Goal: Information Seeking & Learning: Learn about a topic

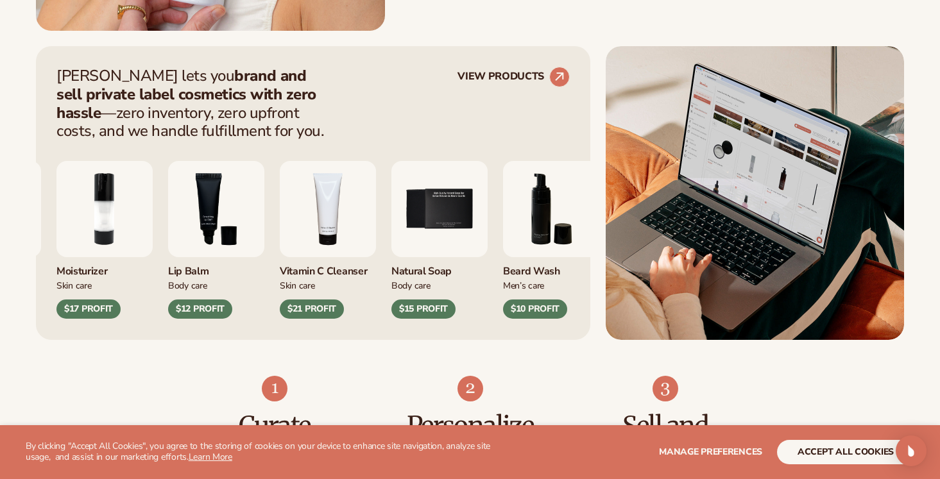
scroll to position [590, 0]
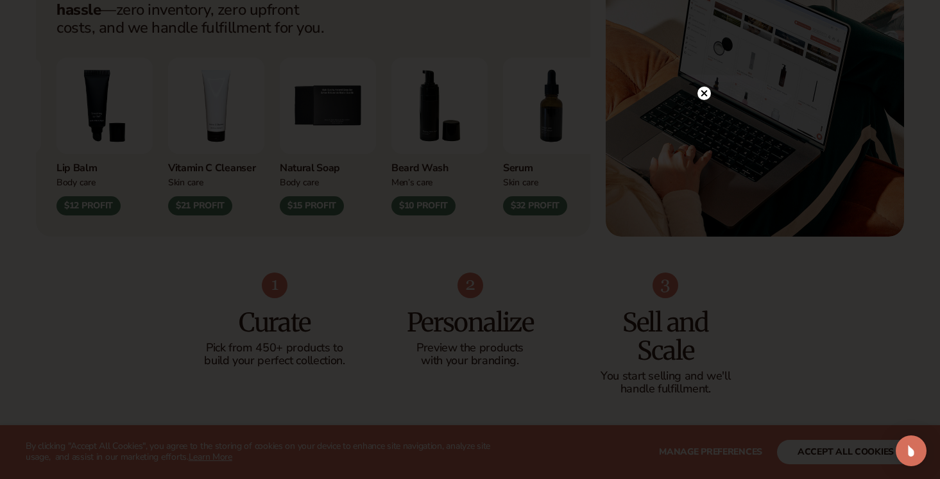
click at [702, 92] on icon at bounding box center [703, 93] width 6 height 6
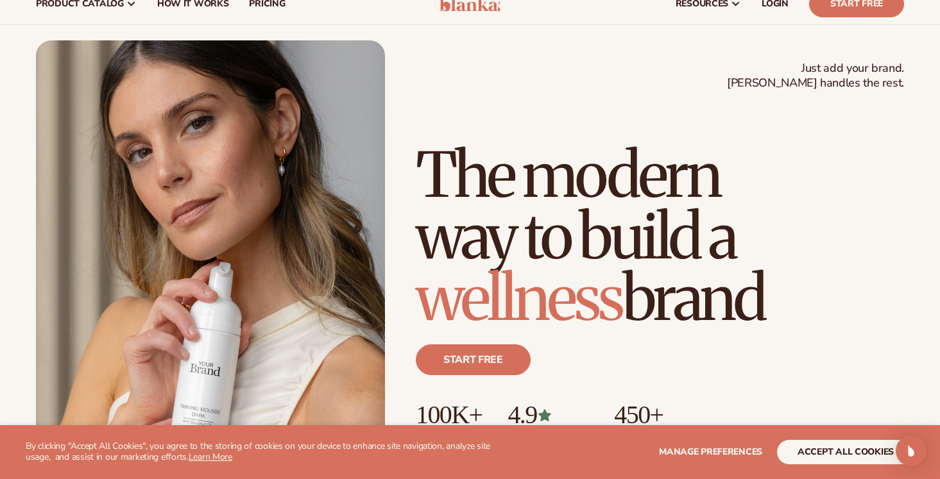
scroll to position [0, 0]
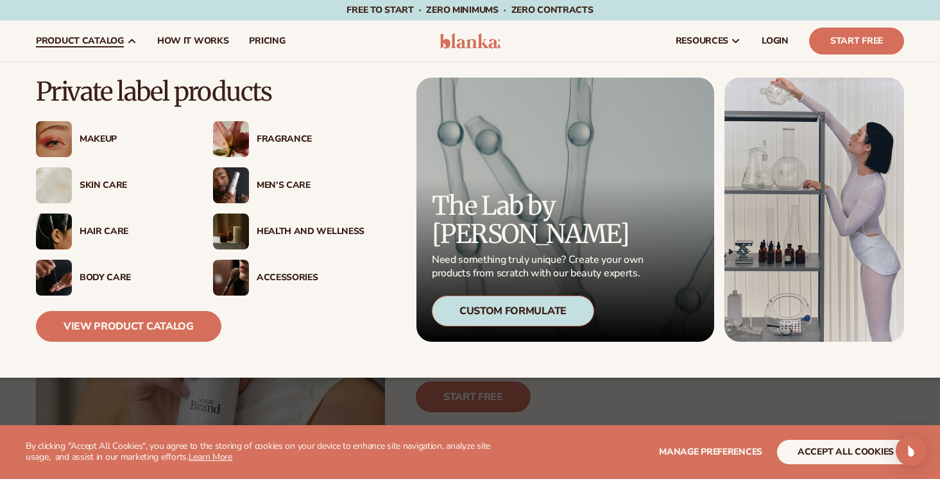
click at [80, 139] on div "Makeup" at bounding box center [134, 139] width 108 height 11
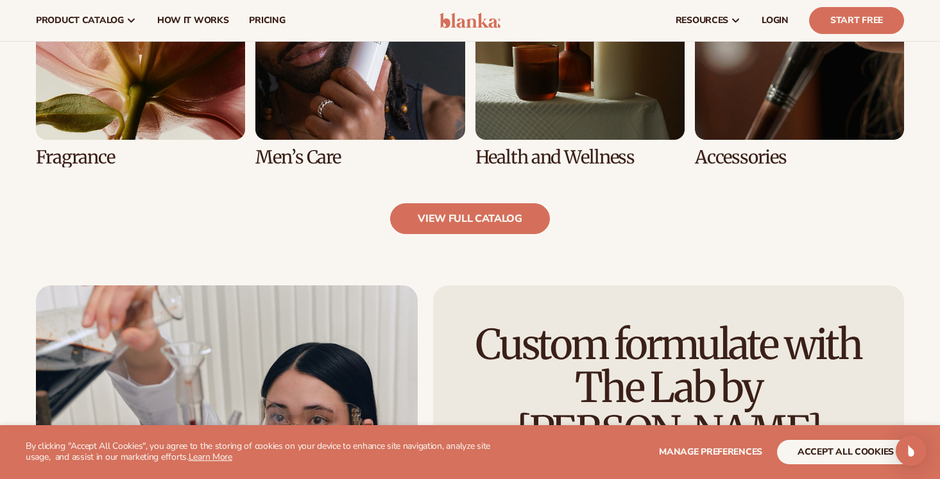
scroll to position [1271, 0]
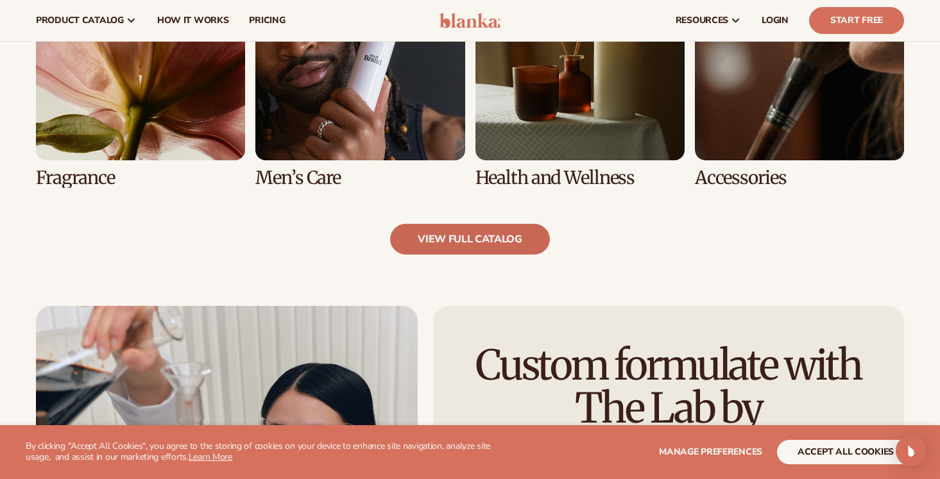
click at [468, 232] on link "view full catalog" at bounding box center [470, 239] width 160 height 31
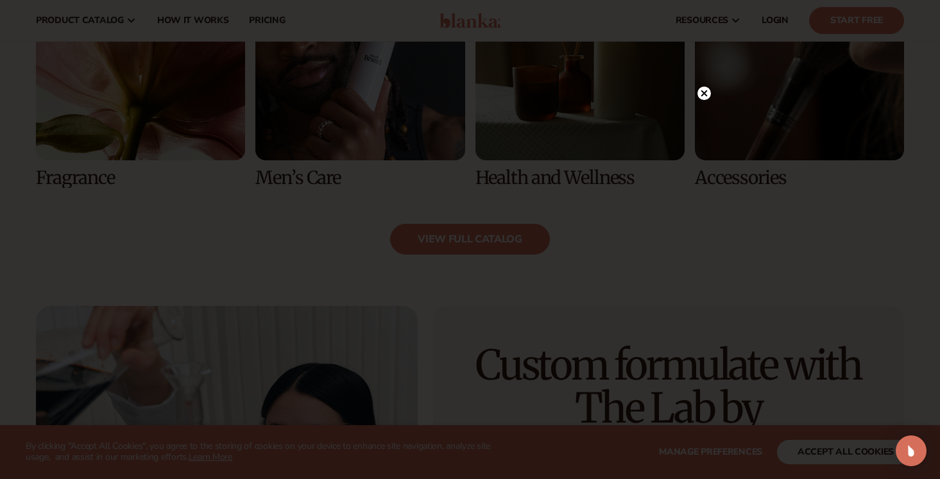
click at [705, 97] on circle at bounding box center [703, 93] width 13 height 13
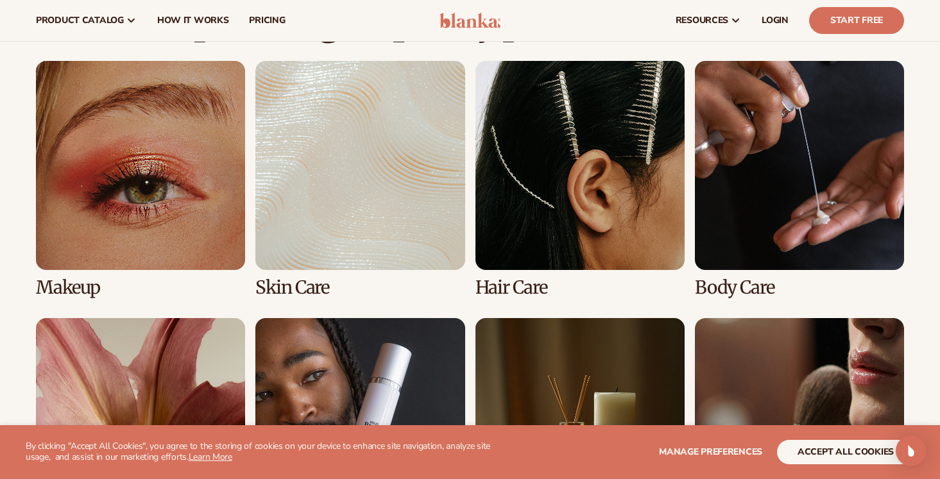
scroll to position [883, 0]
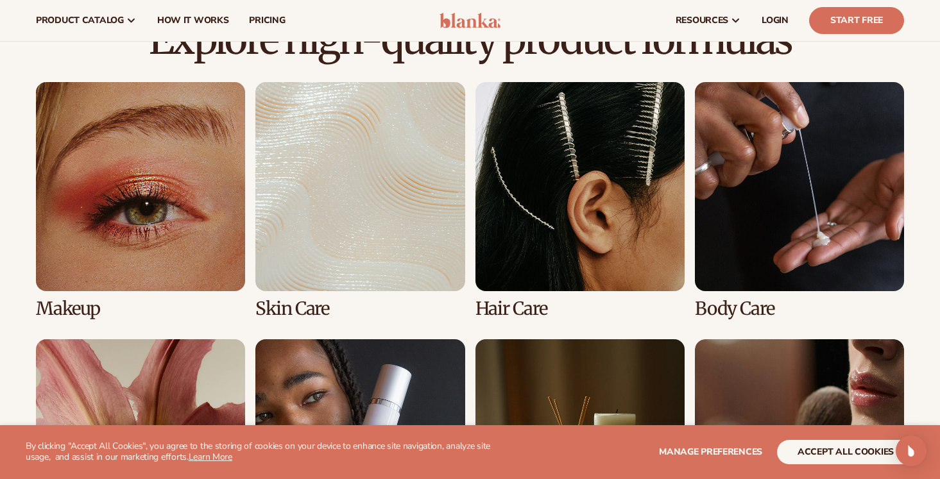
click at [92, 212] on link "1 / 8" at bounding box center [140, 200] width 209 height 237
